Goal: Task Accomplishment & Management: Use online tool/utility

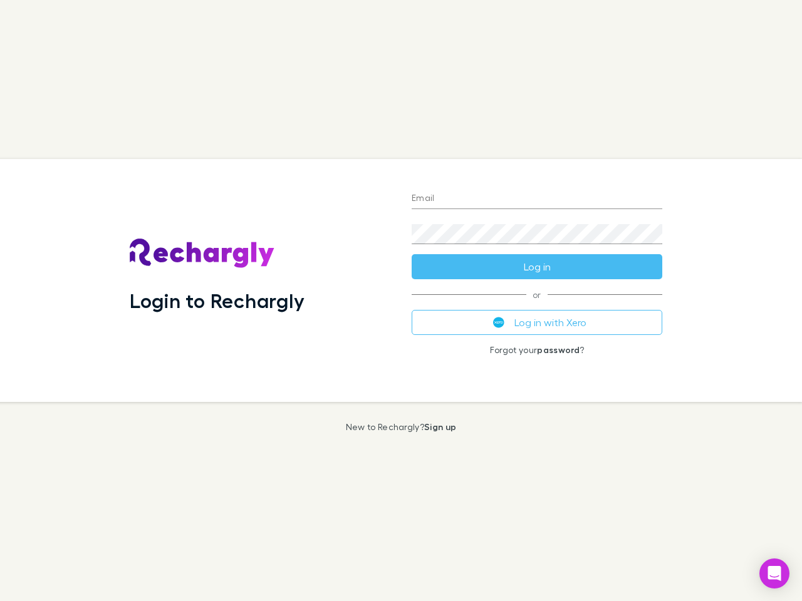
click at [401, 301] on div "Login to Rechargly" at bounding box center [261, 280] width 282 height 243
click at [537, 199] on input "Email" at bounding box center [537, 199] width 251 height 20
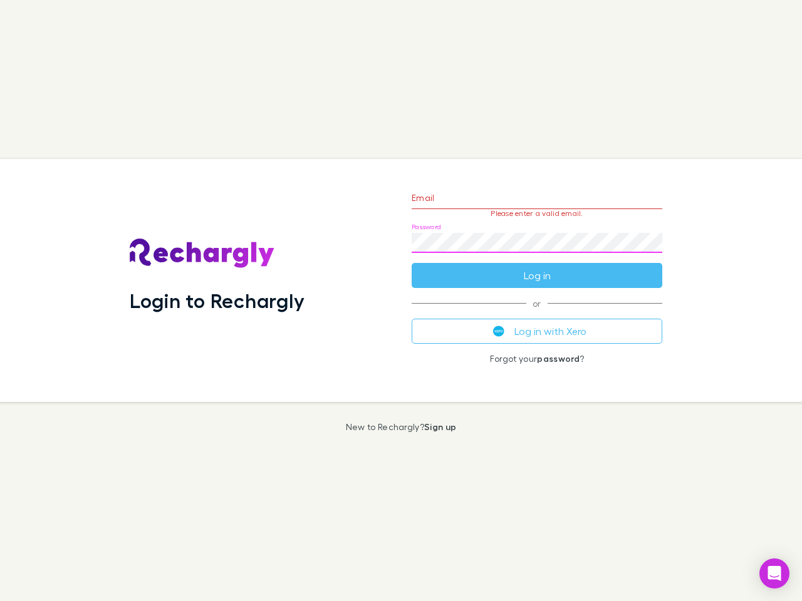
click at [537, 267] on form "Email Please enter a valid email. Password Log in" at bounding box center [537, 233] width 251 height 109
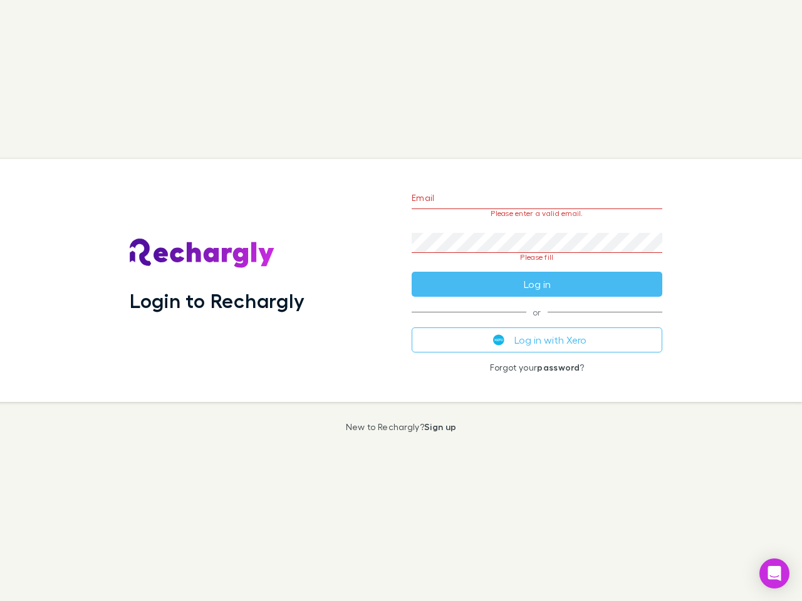
click at [537, 323] on div "Email Please enter a valid email. Password Please fill Log in or Log in with Xe…" at bounding box center [537, 280] width 271 height 243
click at [774, 574] on icon "Open Intercom Messenger" at bounding box center [774, 573] width 13 height 15
